Goal: Connect with others: Establish contact or relationships with other users

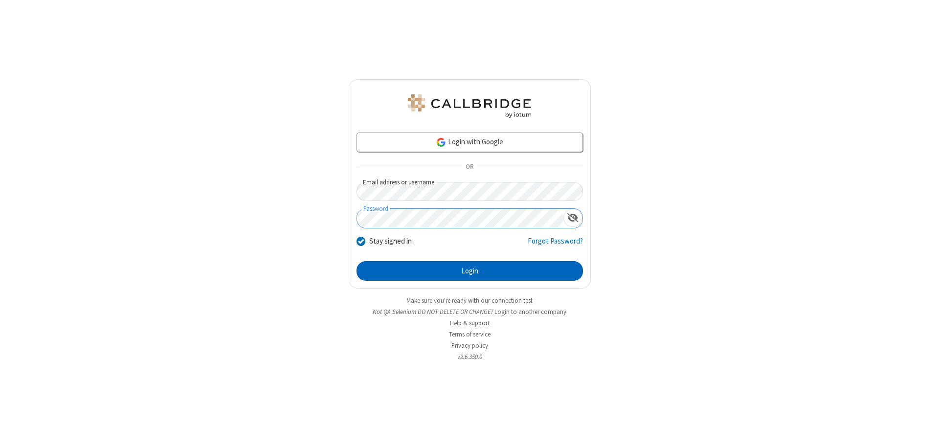
click at [470, 271] on button "Login" at bounding box center [470, 271] width 226 height 20
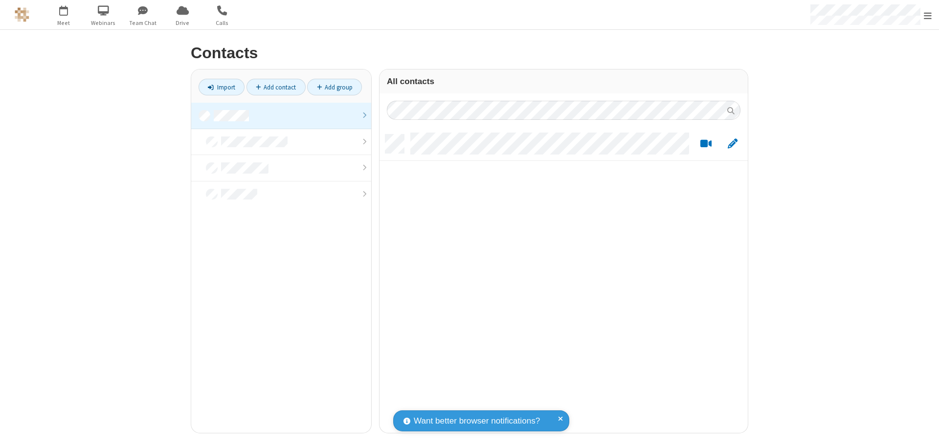
scroll to position [298, 361]
click at [281, 115] on link at bounding box center [281, 116] width 180 height 26
click at [276, 87] on link "Add contact" at bounding box center [276, 87] width 59 height 17
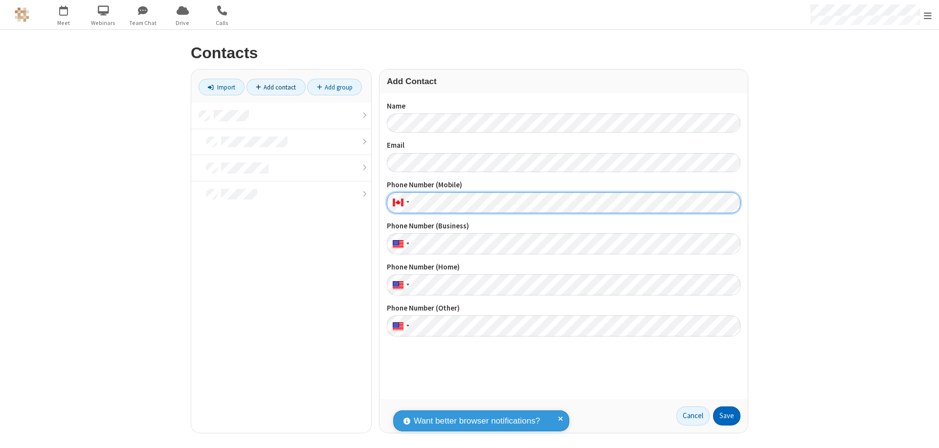
click at [727, 416] on button "Save" at bounding box center [726, 416] width 27 height 20
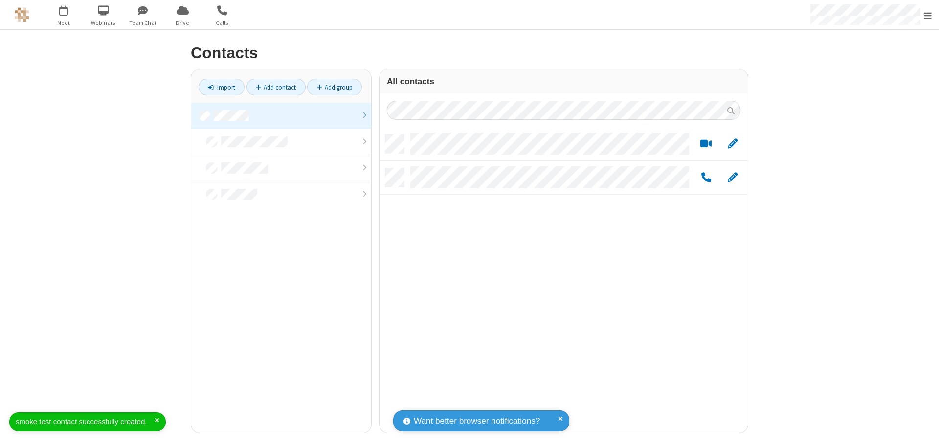
scroll to position [298, 361]
click at [276, 87] on link "Add contact" at bounding box center [276, 87] width 59 height 17
